Goal: Transaction & Acquisition: Purchase product/service

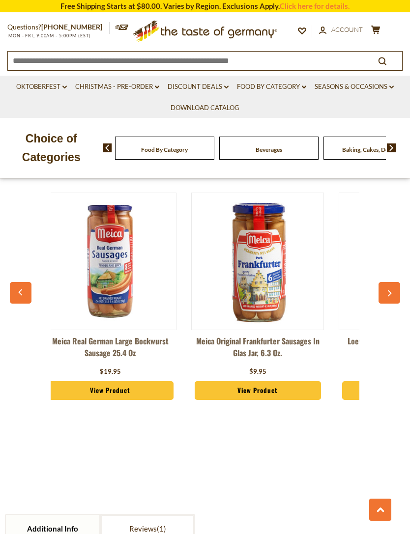
scroll to position [0, 457]
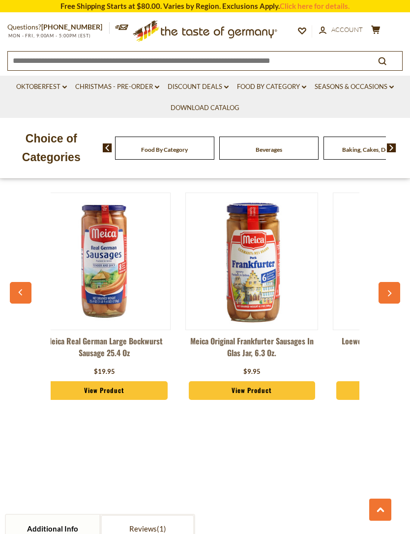
click at [387, 290] on icon "button" at bounding box center [389, 293] width 6 height 7
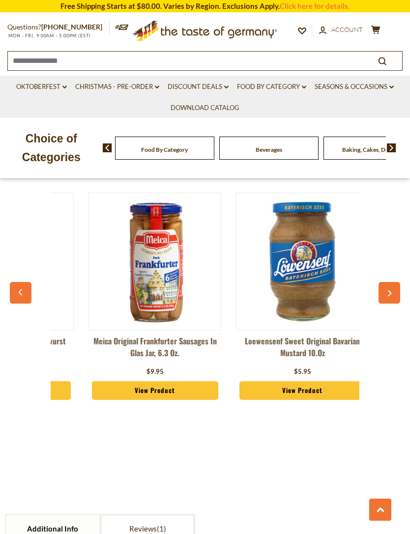
scroll to position [0, 609]
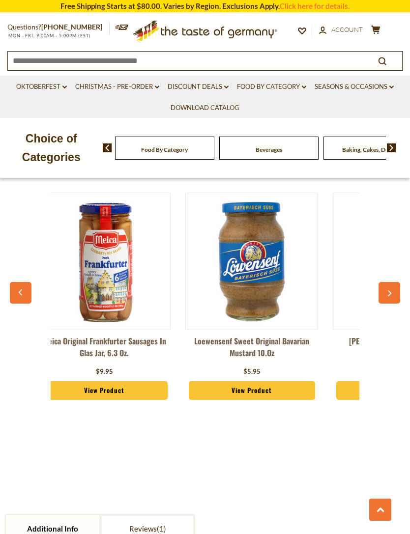
click at [390, 291] on icon "button" at bounding box center [389, 293] width 6 height 7
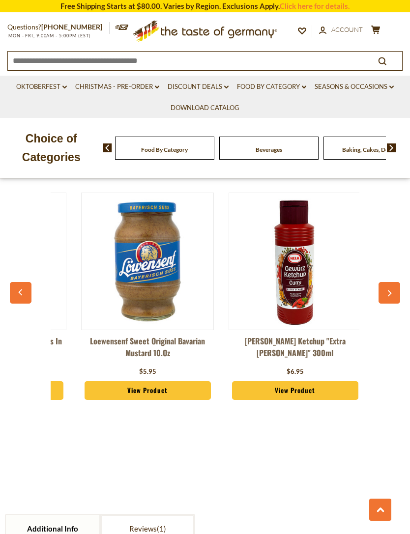
scroll to position [0, 757]
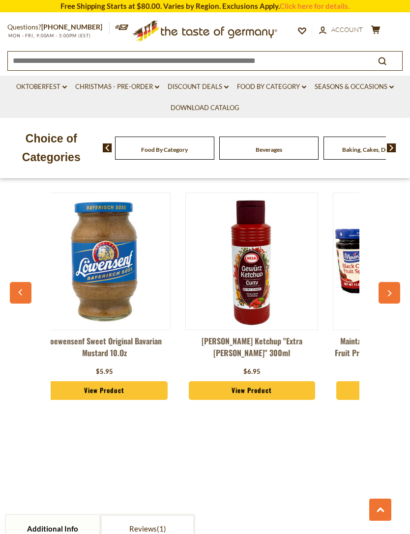
click at [391, 293] on icon "button" at bounding box center [389, 293] width 6 height 7
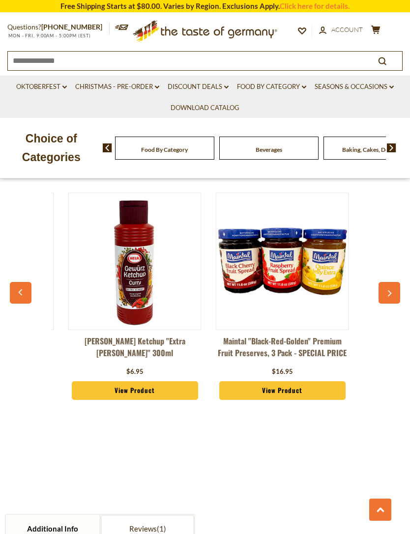
scroll to position [0, 904]
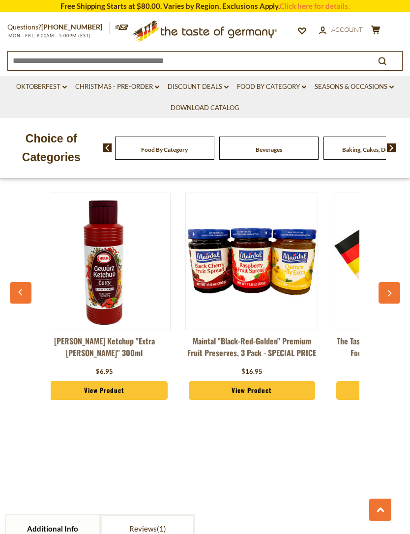
click at [393, 290] on button "button" at bounding box center [389, 293] width 22 height 22
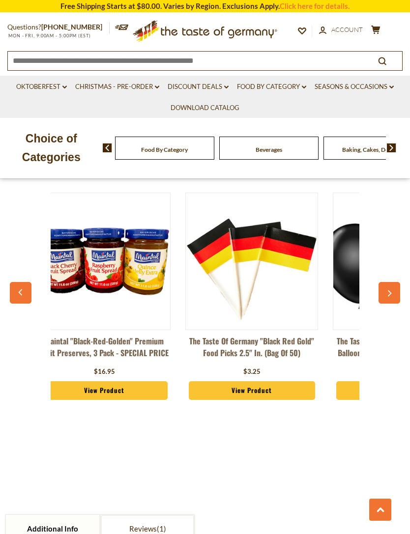
click at [392, 290] on button "button" at bounding box center [389, 293] width 22 height 22
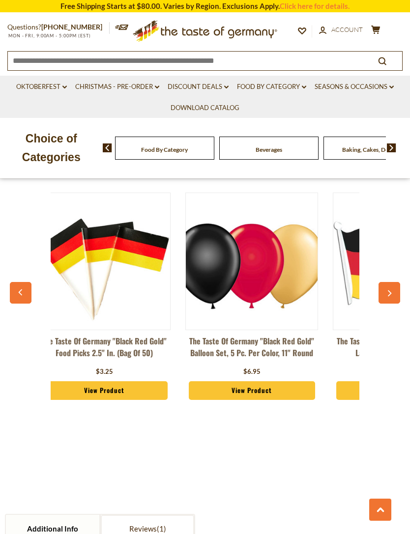
click at [391, 290] on icon "button" at bounding box center [389, 293] width 6 height 7
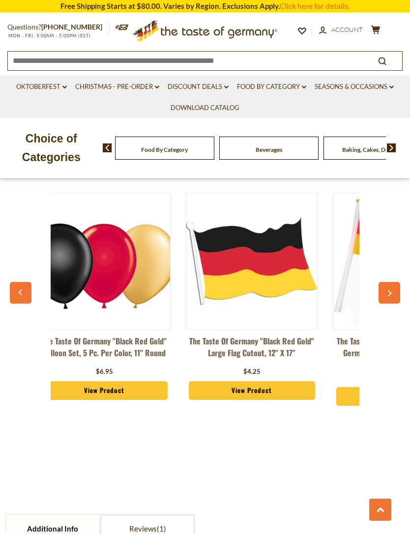
click at [391, 290] on icon "button" at bounding box center [389, 293] width 4 height 6
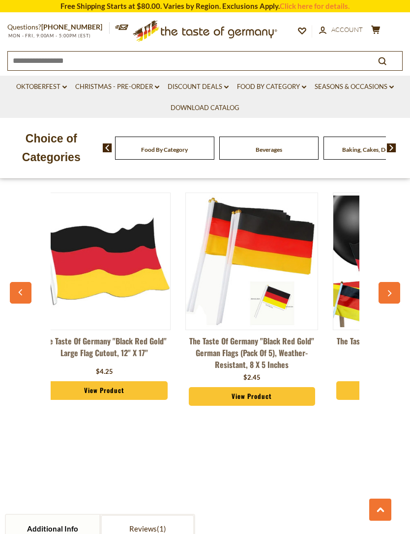
click at [391, 290] on icon "button" at bounding box center [389, 293] width 6 height 7
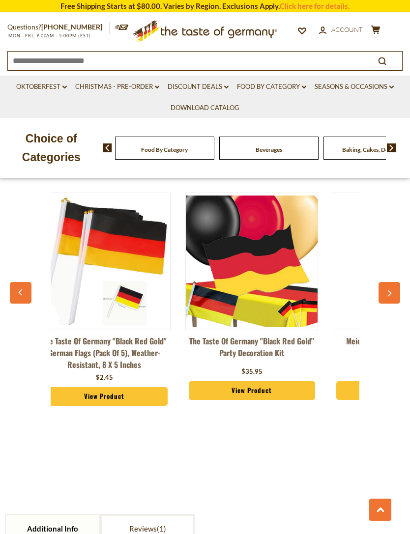
click at [392, 289] on button "button" at bounding box center [389, 293] width 22 height 22
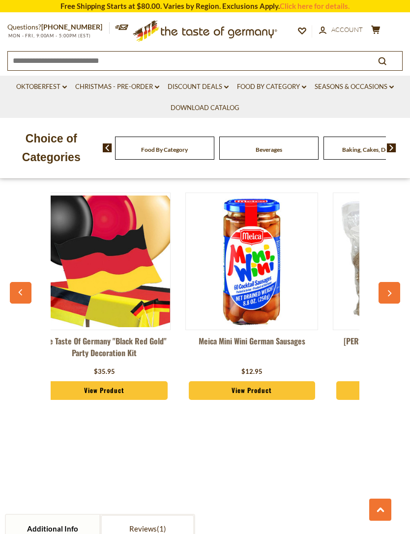
click at [392, 289] on button "button" at bounding box center [389, 293] width 22 height 22
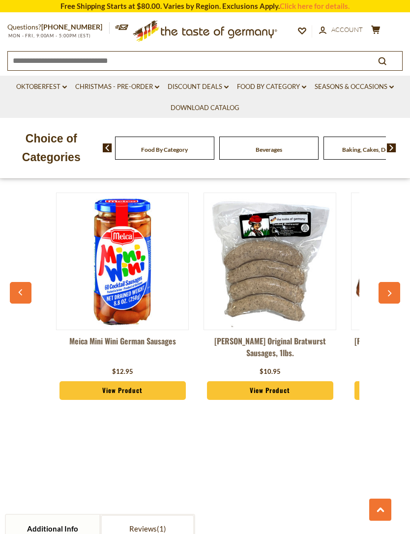
scroll to position [0, 1936]
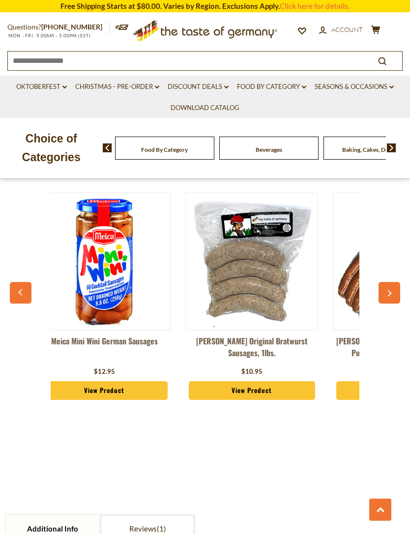
click at [394, 286] on button "button" at bounding box center [389, 293] width 22 height 22
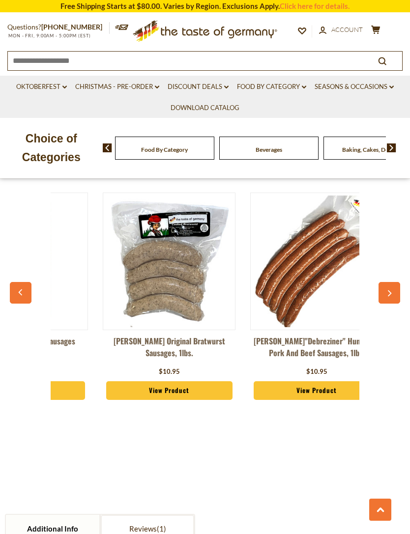
scroll to position [0, 2049]
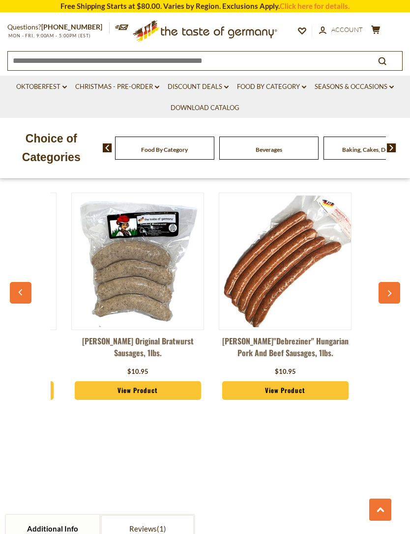
click at [390, 293] on icon "button" at bounding box center [389, 293] width 6 height 7
click at [392, 288] on button "button" at bounding box center [389, 293] width 22 height 22
click at [393, 289] on button "button" at bounding box center [389, 293] width 22 height 22
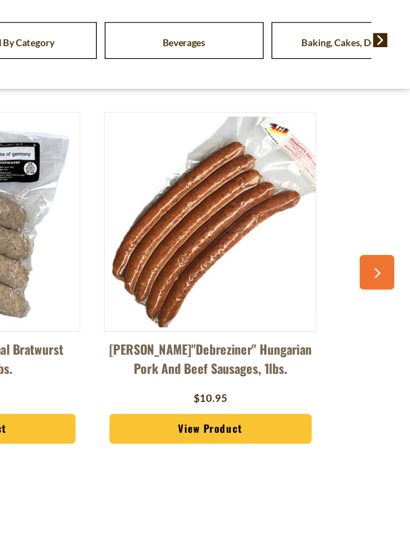
click at [378, 282] on button "button" at bounding box center [389, 293] width 22 height 22
click at [386, 290] on icon "button" at bounding box center [389, 293] width 6 height 7
click at [232, 180] on div "Meica Authentic German Sausage, 6 jars **SPECIAL PRICING** $104.95 View Product…" at bounding box center [204, 301] width 385 height 243
click at [230, 180] on div "Meica Authentic German Sausage, 6 jars **SPECIAL PRICING** $104.95 View Product…" at bounding box center [204, 301] width 385 height 243
